Goal: Transaction & Acquisition: Subscribe to service/newsletter

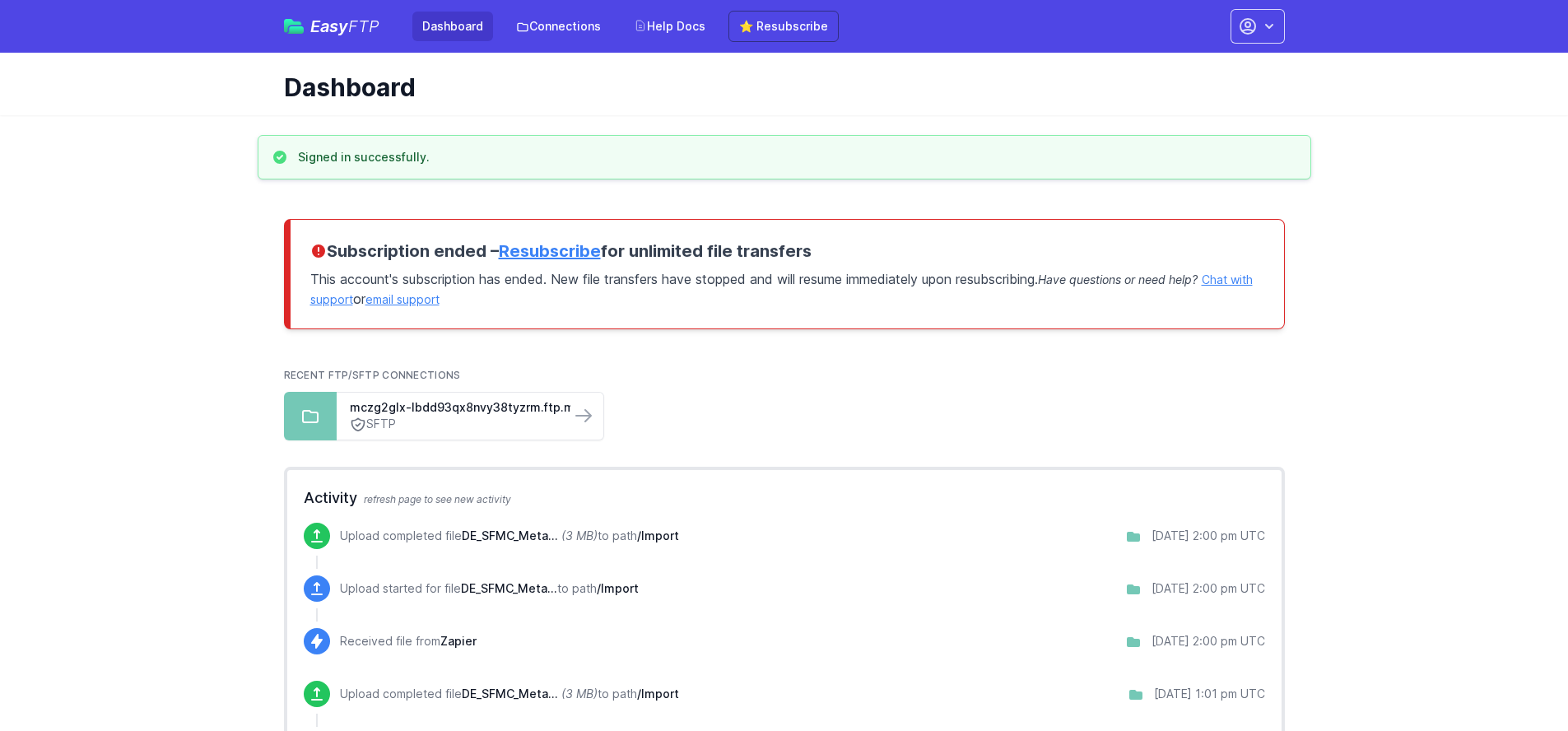
click at [589, 250] on link "Resubscribe" at bounding box center [550, 250] width 102 height 19
click at [751, 43] on div "Easy FTP Dashboard Connections Help Docs ⭐ Resubscribe Account Settings Your Pr…" at bounding box center [784, 26] width 1001 height 53
click at [758, 35] on link "⭐ Resubscribe" at bounding box center [783, 26] width 110 height 31
click at [744, 36] on link "⭐ Resubscribe" at bounding box center [783, 26] width 110 height 31
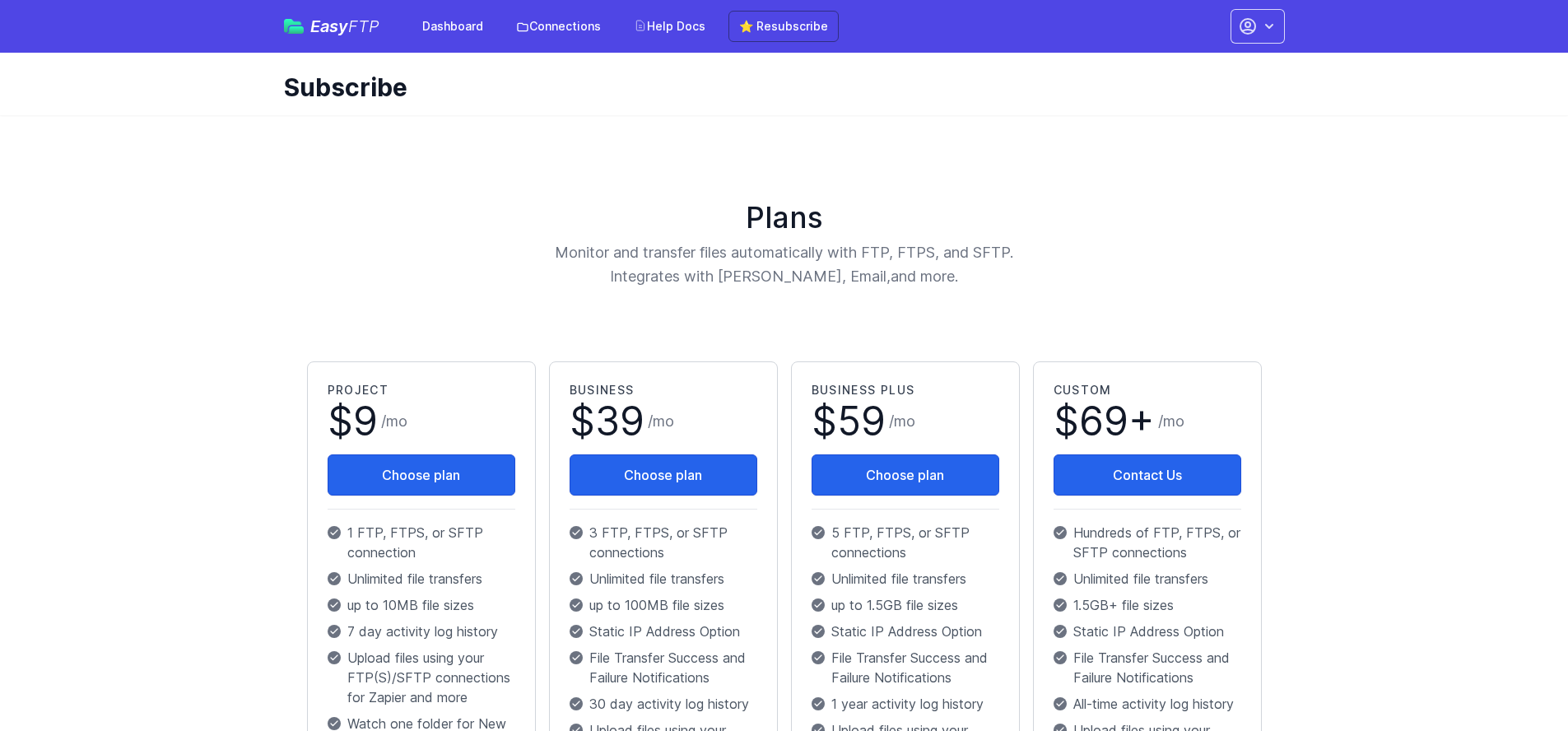
click at [459, 451] on h1 "$ 9 / mo" at bounding box center [421, 428] width 188 height 53
click at [458, 456] on button "Choose plan" at bounding box center [421, 474] width 188 height 41
